Goal: Information Seeking & Learning: Understand process/instructions

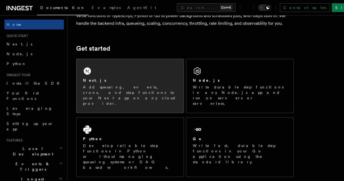
click at [140, 84] on div "Next.js Add queueing, events, crons, and step functions to your Next app on any…" at bounding box center [130, 86] width 107 height 54
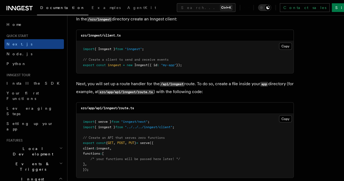
scroll to position [708, 0]
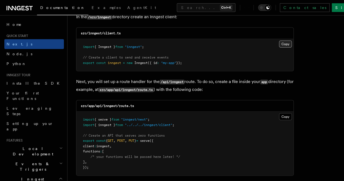
click at [279, 41] on button "Copy Copied" at bounding box center [285, 44] width 13 height 7
click at [218, 78] on p "Next, you will set up a route handler for the /api/inngest route. To do so, cre…" at bounding box center [185, 86] width 218 height 16
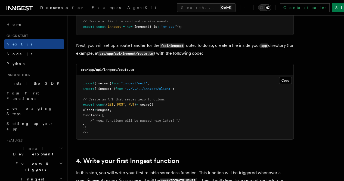
scroll to position [745, 0]
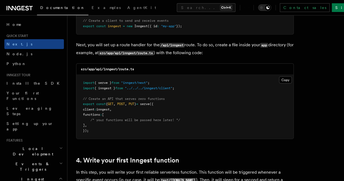
click at [136, 64] on div "src/app/api/inngest/route.ts" at bounding box center [185, 69] width 217 height 11
drag, startPoint x: 137, startPoint y: 62, endPoint x: 105, endPoint y: 65, distance: 32.0
click at [105, 65] on div "src/app/api/inngest/route.ts" at bounding box center [185, 69] width 217 height 11
drag, startPoint x: 104, startPoint y: 64, endPoint x: 142, endPoint y: 61, distance: 37.7
click at [142, 64] on div "src/app/api/inngest/route.ts" at bounding box center [185, 69] width 217 height 11
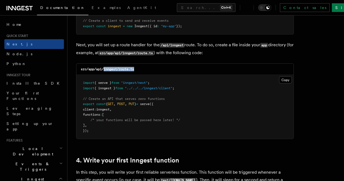
copy code "inngest/route.ts"
click at [279, 77] on button "Copy Copied" at bounding box center [285, 80] width 13 height 7
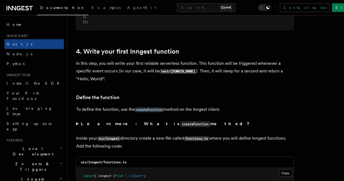
scroll to position [990, 0]
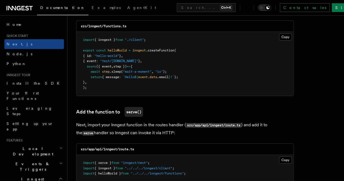
click at [202, 83] on pre "import { inngest } from "./client" ; export const helloWorld = inngest .createF…" at bounding box center [185, 64] width 217 height 64
click at [279, 33] on button "Copy Copied" at bounding box center [285, 36] width 13 height 7
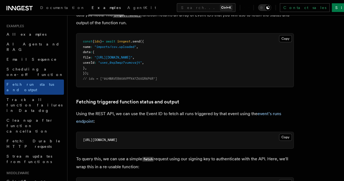
scroll to position [299, 0]
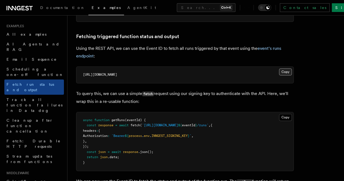
click at [279, 75] on button "Copy Copied" at bounding box center [285, 71] width 13 height 7
click at [202, 83] on pre "https://api.inngest.com/v1/events/01HWAVEB858VPPX47Z65GR6P6R/runs" at bounding box center [185, 75] width 217 height 16
